Goal: Navigation & Orientation: Find specific page/section

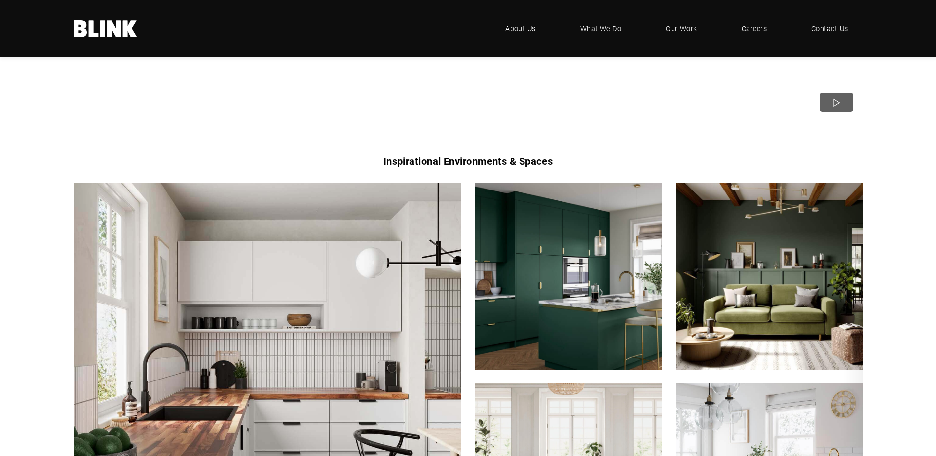
scroll to position [691, 0]
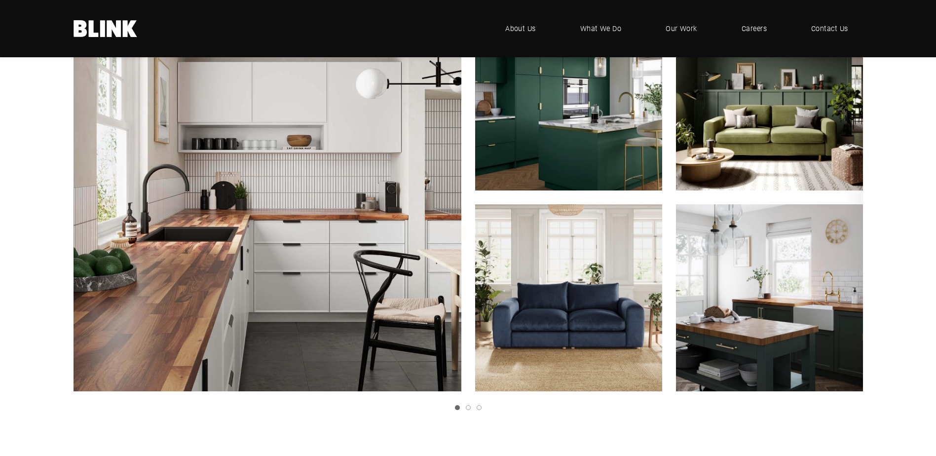
click at [0, 0] on link "Next slide" at bounding box center [0, 0] width 0 height 0
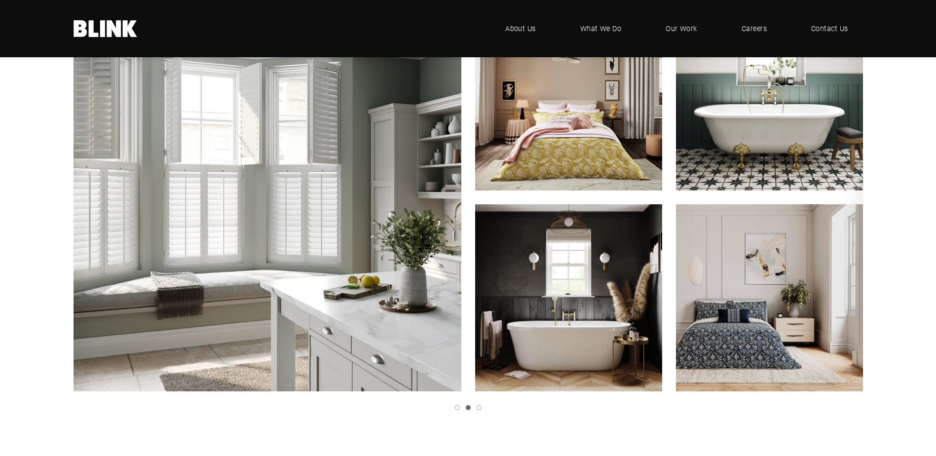
click at [0, 0] on link "Next slide" at bounding box center [0, 0] width 0 height 0
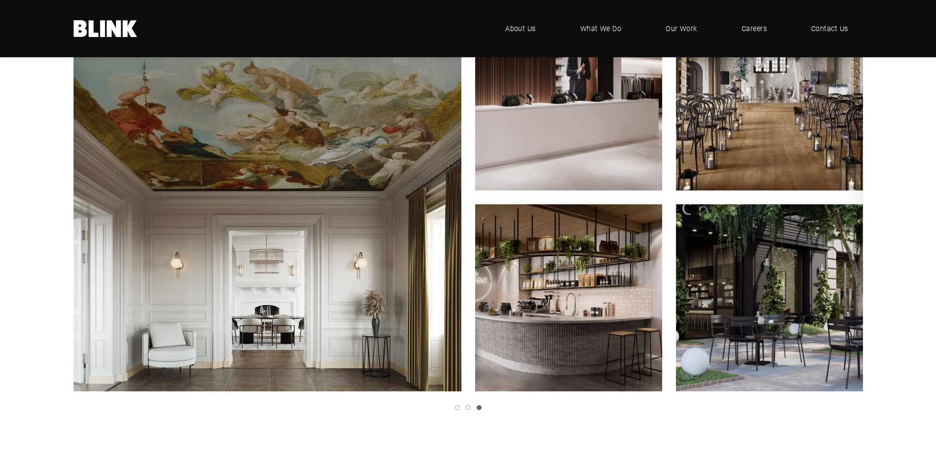
click at [0, 0] on link "Next slide" at bounding box center [0, 0] width 0 height 0
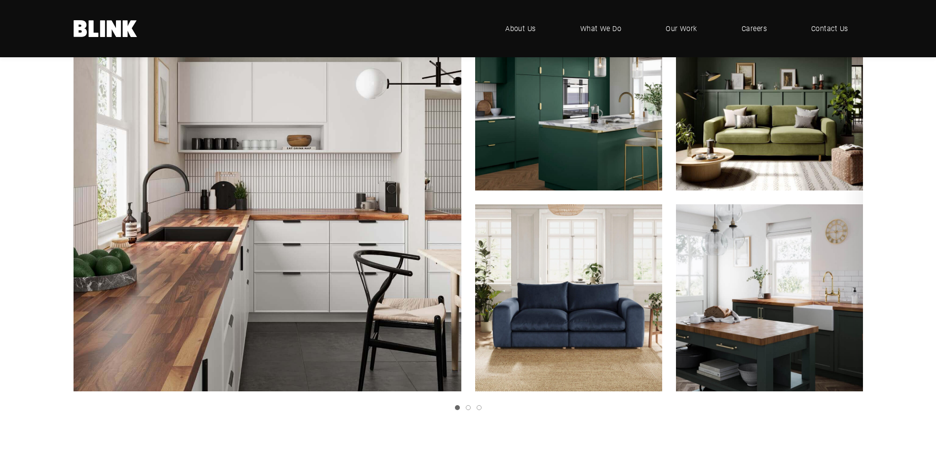
scroll to position [642, 0]
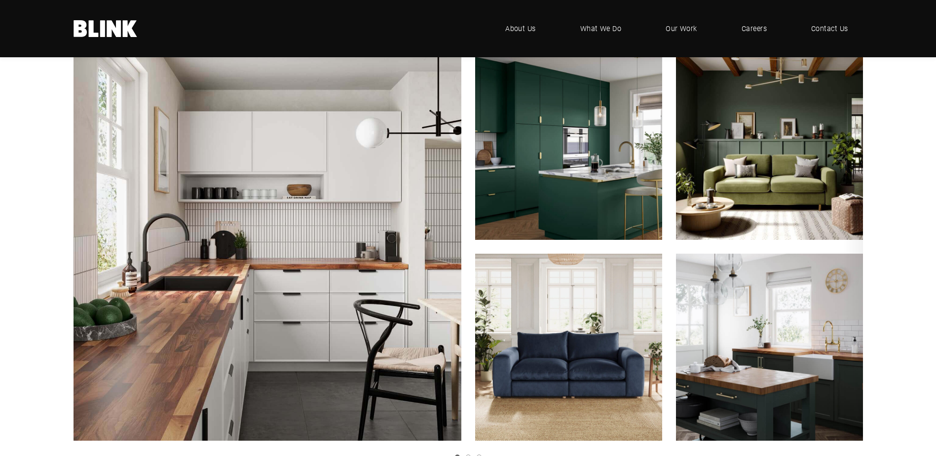
click at [0, 0] on icon "Next slide" at bounding box center [0, 0] width 0 height 0
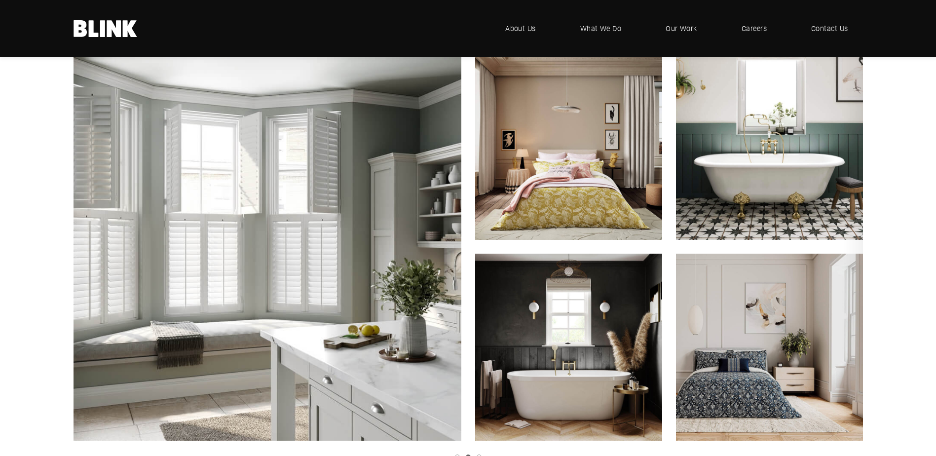
click at [0, 0] on icon "Next slide" at bounding box center [0, 0] width 0 height 0
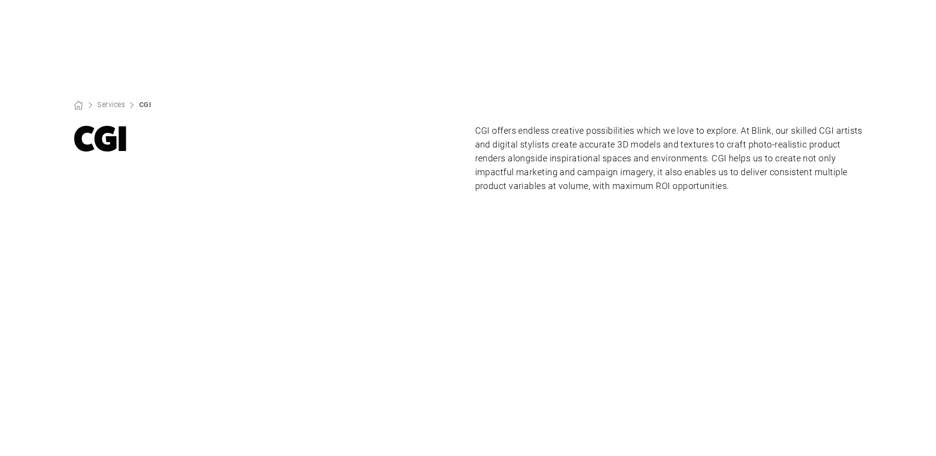
scroll to position [0, 0]
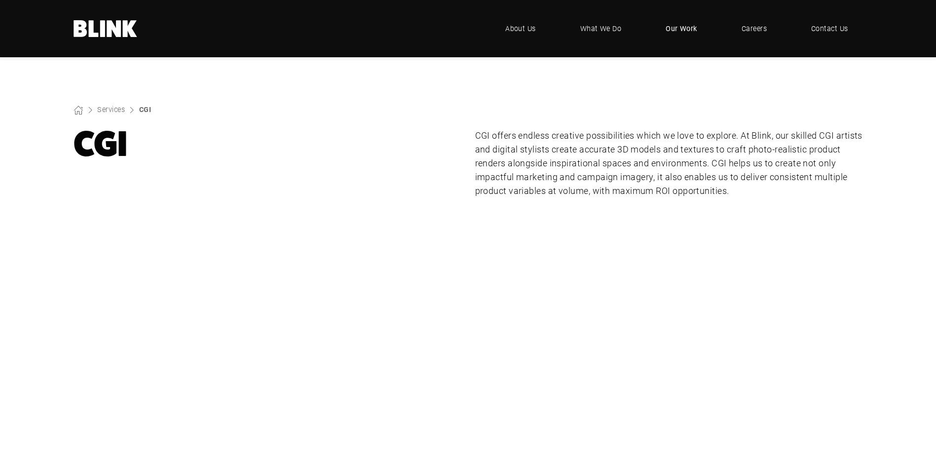
click at [685, 32] on span "Our Work" at bounding box center [682, 28] width 32 height 11
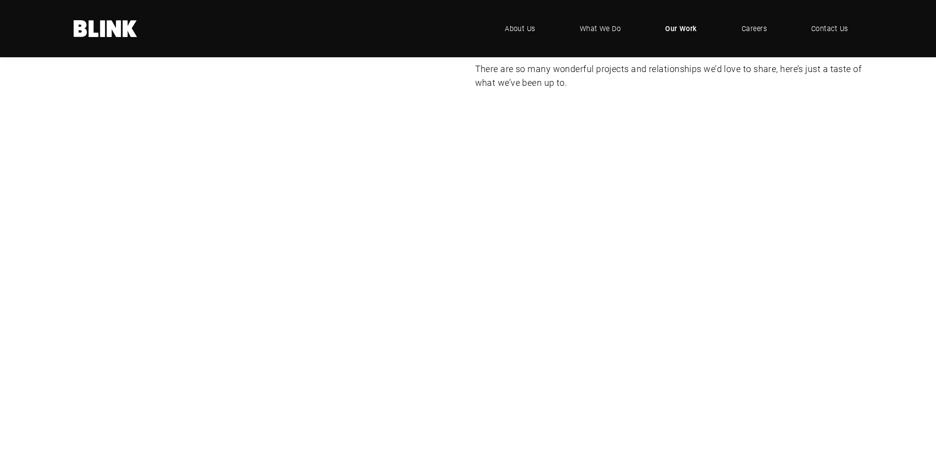
scroll to position [148, 0]
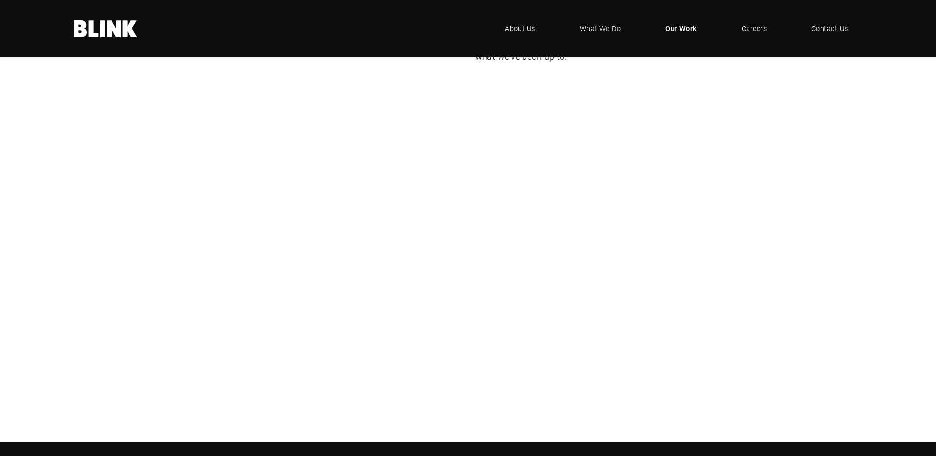
click at [0, 0] on div "Lampenwelt" at bounding box center [0, 0] width 0 height 0
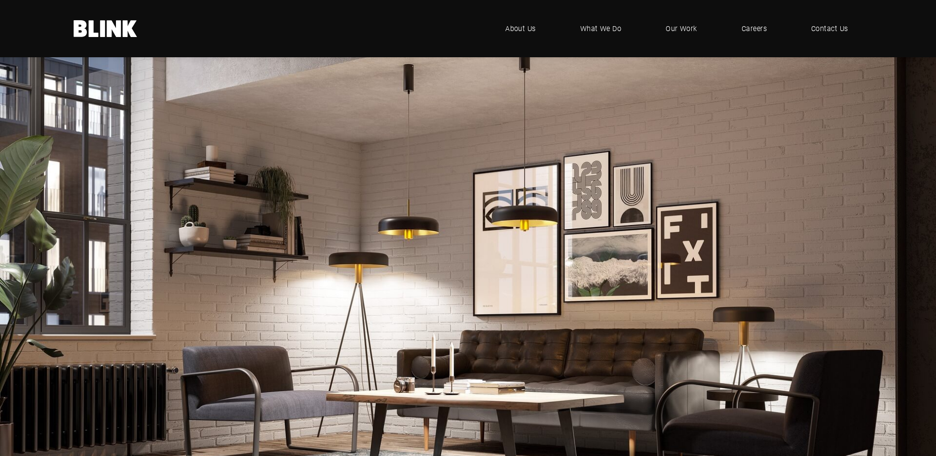
scroll to position [2331, 0]
